Goal: Find specific page/section

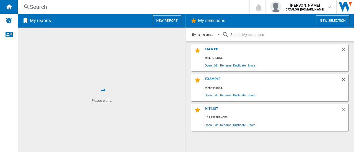
click at [64, 4] on div "Search" at bounding box center [132, 7] width 205 height 8
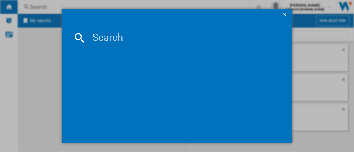
click at [95, 39] on input at bounding box center [186, 37] width 189 height 13
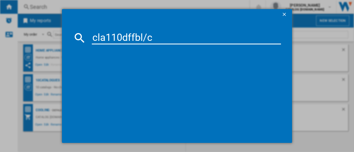
type input "cla110dffbl/c"
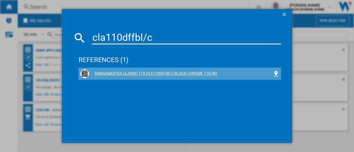
click at [191, 70] on div "RANGEMASTER CLASSIC 110 CLA110DFFBLC BLACK CHROME 116780" at bounding box center [179, 73] width 199 height 9
click at [176, 70] on div "RANGEMASTER CLASSIC 110 CLA110DFFBLC BLACK CHROME 116780" at bounding box center [179, 73] width 199 height 9
click at [97, 70] on div "RANGEMASTER CLASSIC 110 CLA110DFFBLC BLACK CHROME 116780" at bounding box center [179, 73] width 199 height 9
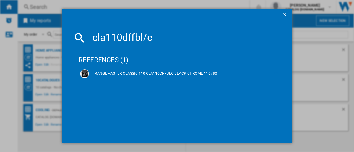
drag, startPoint x: 279, startPoint y: 67, endPoint x: 276, endPoint y: 73, distance: 7.3
click at [276, 73] on div "references (1) RANGEMASTER CLASSIC 110 CLA110DFFBLC BLACK CHROME 116780" at bounding box center [179, 89] width 202 height 85
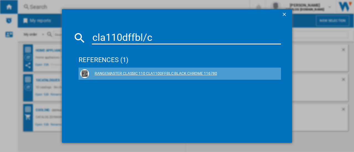
click at [276, 73] on ng-md-icon at bounding box center [275, 73] width 7 height 7
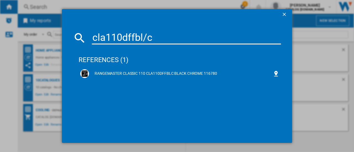
click at [286, 14] on ng-md-icon "getI18NText('BUTTONS.CLOSE_DIALOG')" at bounding box center [284, 15] width 7 height 7
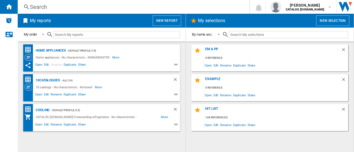
click at [55, 8] on div "Search" at bounding box center [132, 7] width 205 height 8
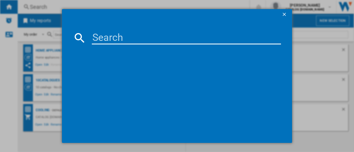
click at [116, 35] on input at bounding box center [186, 37] width 189 height 13
type input "cla110dff"
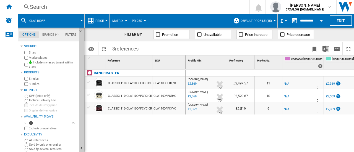
click at [143, 88] on div "CLASSIC 110 CLA110DFFBLC BLACK CHROME 116780" at bounding box center [144, 83] width 73 height 13
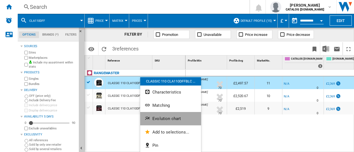
click at [164, 122] on button "Evolution chart" at bounding box center [170, 118] width 61 height 13
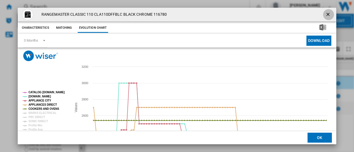
click at [328, 14] on ng-md-icon "getI18NText('BUTTONS.CLOSE_DIALOG')" at bounding box center [328, 15] width 7 height 7
